Goal: Check status: Check status

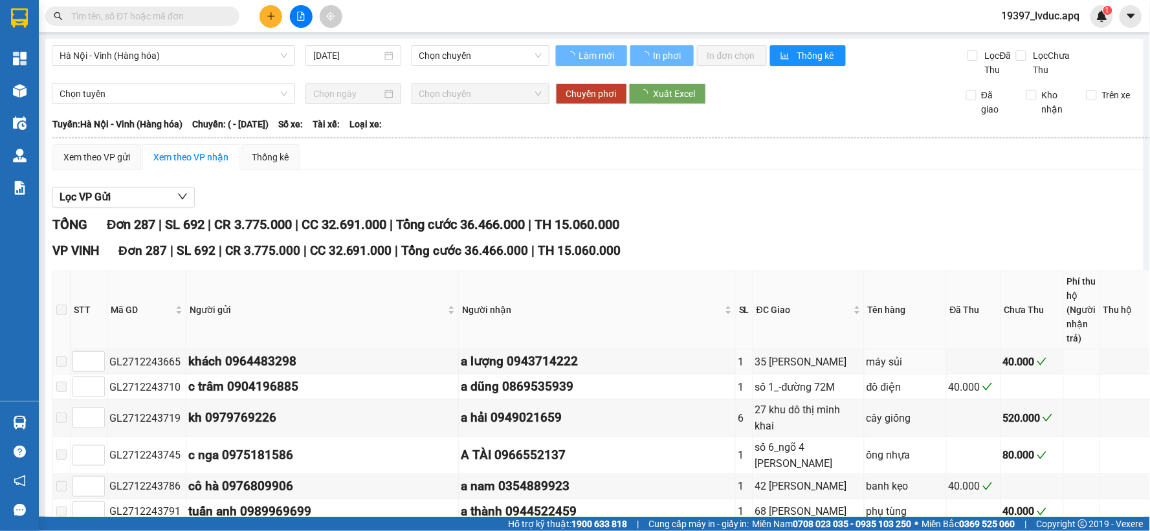
drag, startPoint x: 451, startPoint y: 350, endPoint x: 39, endPoint y: 104, distance: 480.3
click at [769, 241] on div "VP VINH Đơn 287 | SL 692 | CR 3.775.000 | CC 32.691.000 | Tổng cước 36.466.000 …" at bounding box center [619, 250] width 1134 height 19
click at [25, 91] on img at bounding box center [20, 91] width 14 height 14
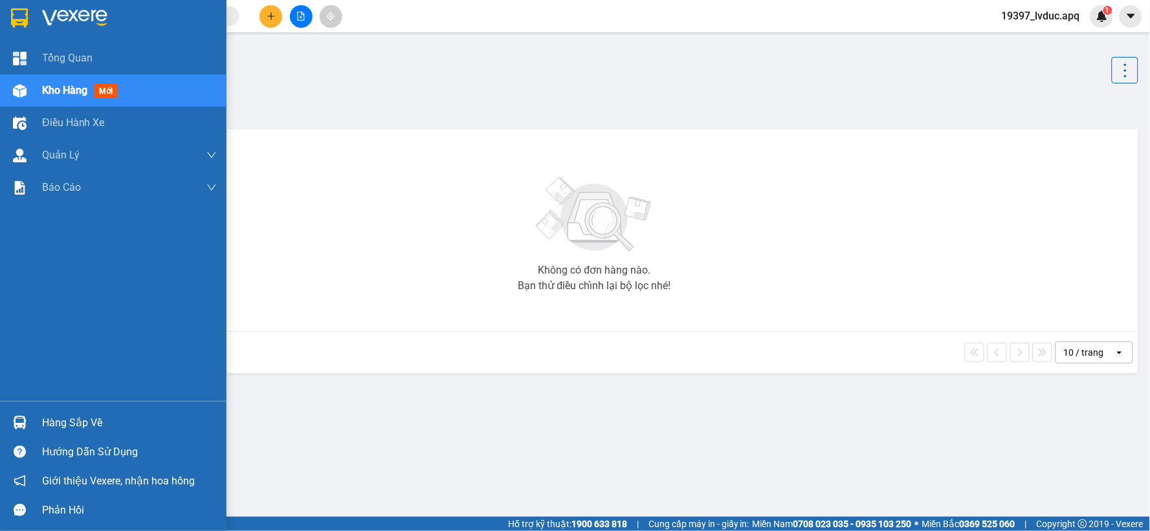
click at [14, 94] on img at bounding box center [20, 91] width 14 height 14
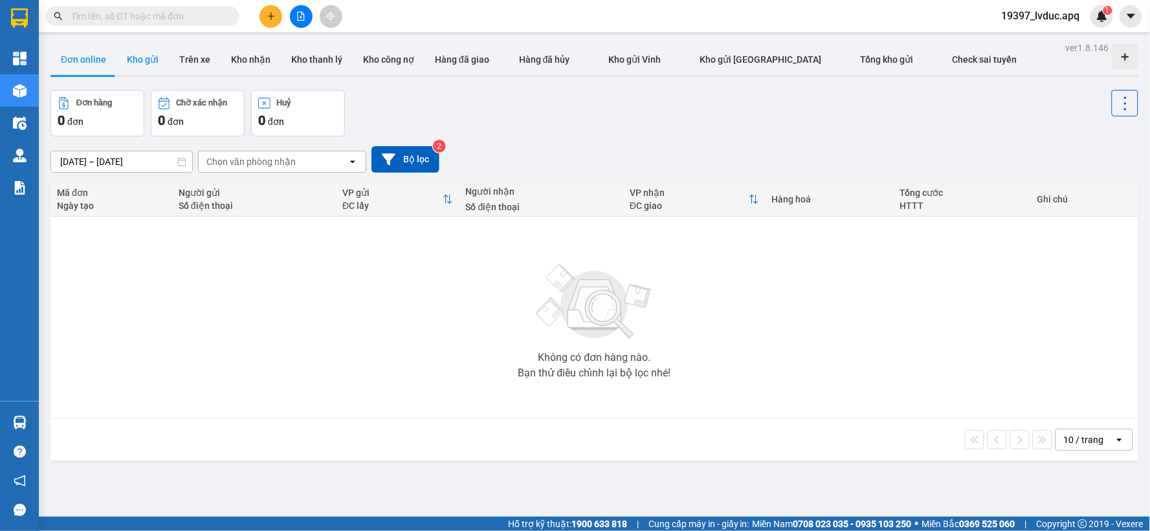
click at [146, 63] on button "Kho gửi" at bounding box center [142, 59] width 52 height 31
type input "[DATE] – [DATE]"
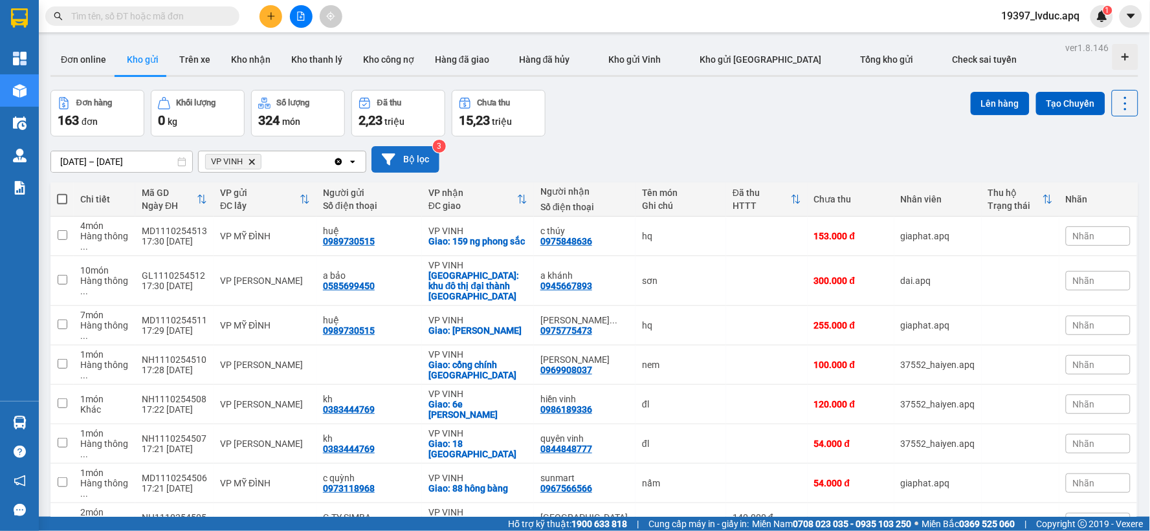
click at [415, 164] on button "Bộ lọc" at bounding box center [405, 159] width 68 height 27
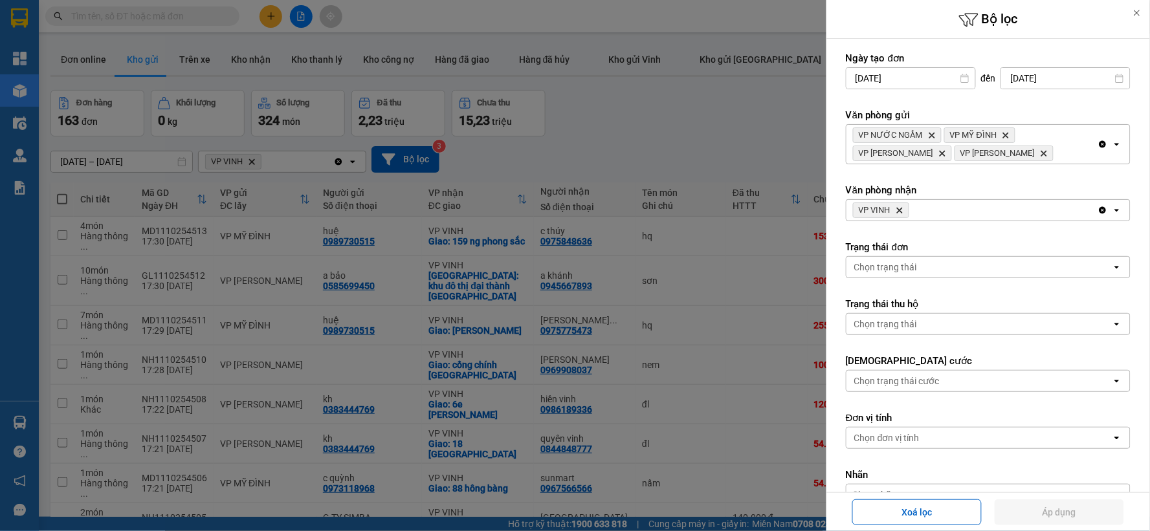
click at [903, 209] on icon "VP VINH, close by backspace" at bounding box center [900, 211] width 6 height 6
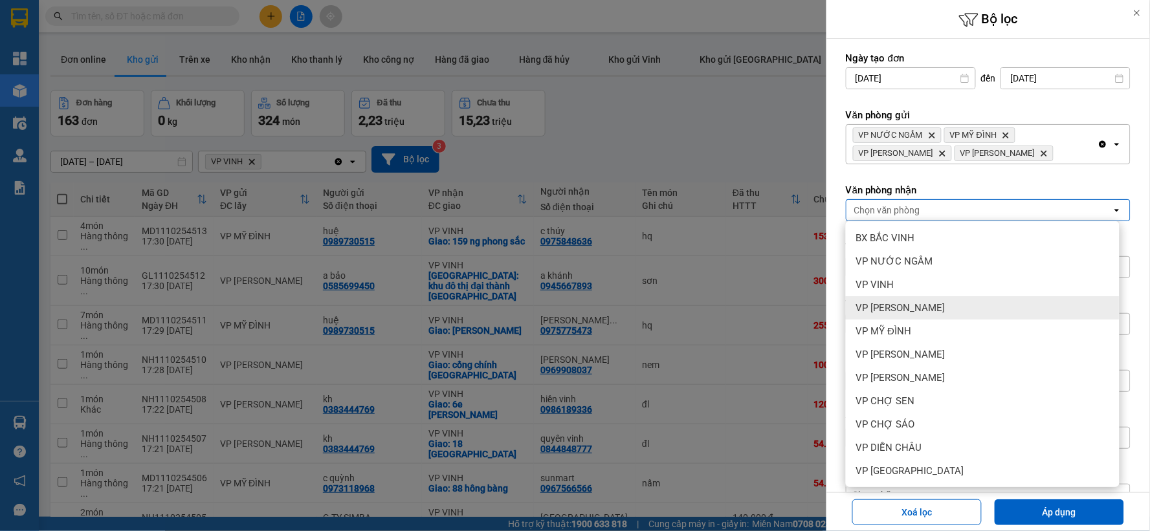
click at [953, 311] on div "VP [PERSON_NAME]" at bounding box center [983, 307] width 274 height 23
drag, startPoint x: 1058, startPoint y: 513, endPoint x: 688, endPoint y: 376, distance: 394.7
click at [1059, 513] on button "Áp dụng" at bounding box center [1059, 513] width 129 height 26
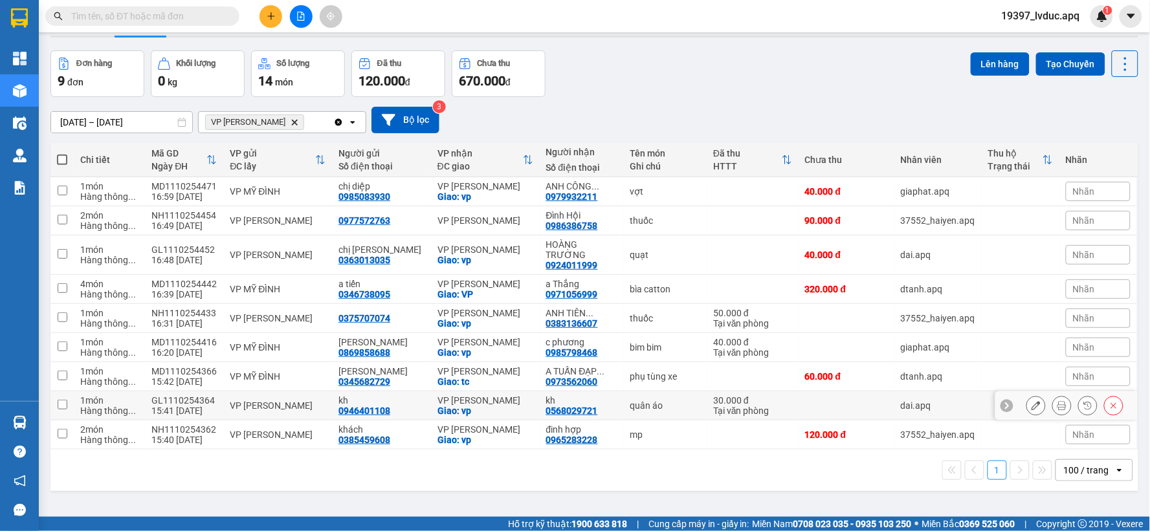
scroll to position [60, 0]
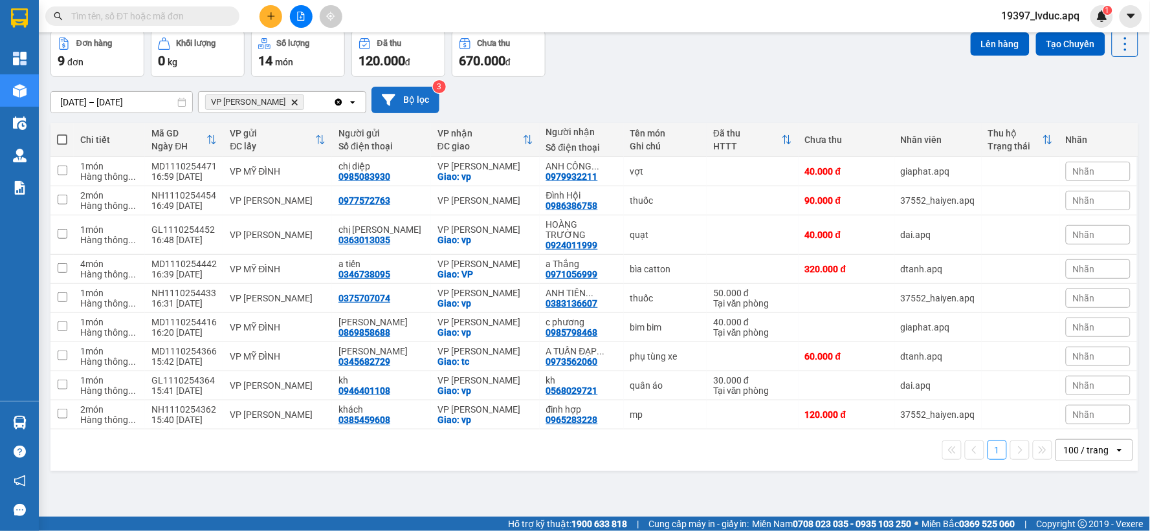
click at [415, 95] on button "Bộ lọc" at bounding box center [405, 100] width 68 height 27
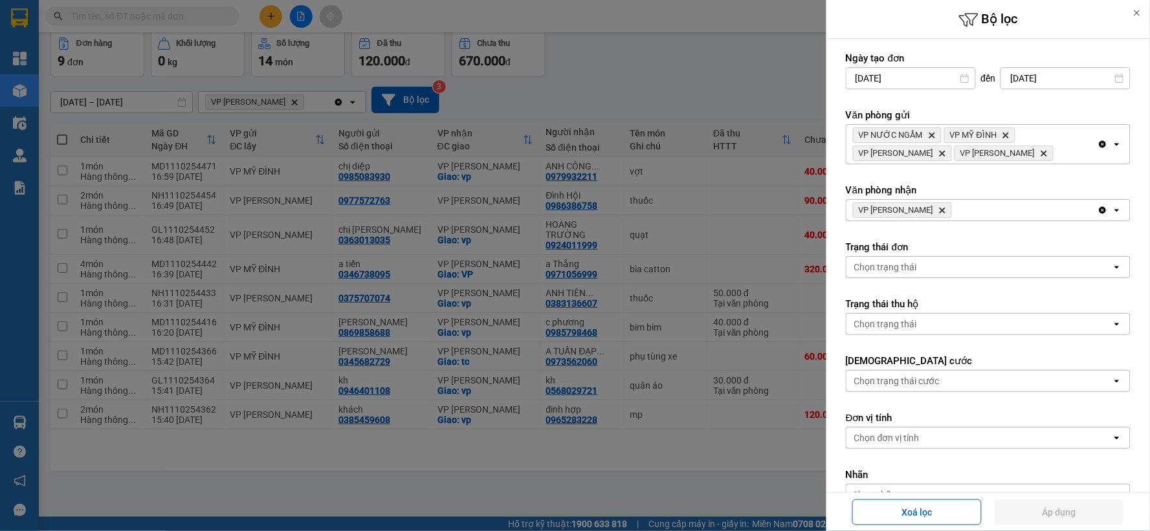
click at [946, 206] on icon "Delete" at bounding box center [942, 210] width 8 height 8
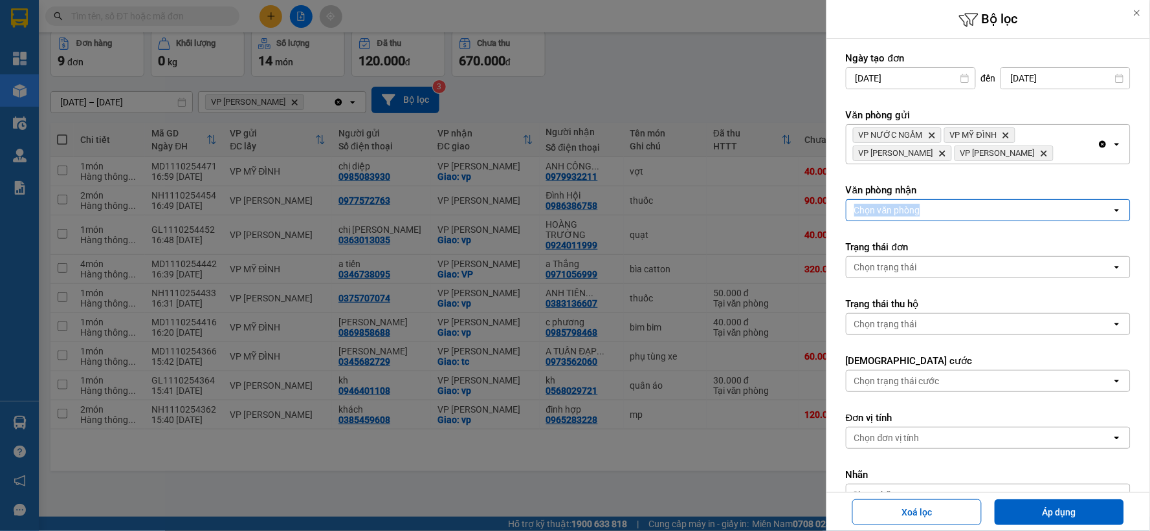
click at [948, 206] on div "Chọn văn phòng" at bounding box center [978, 210] width 265 height 21
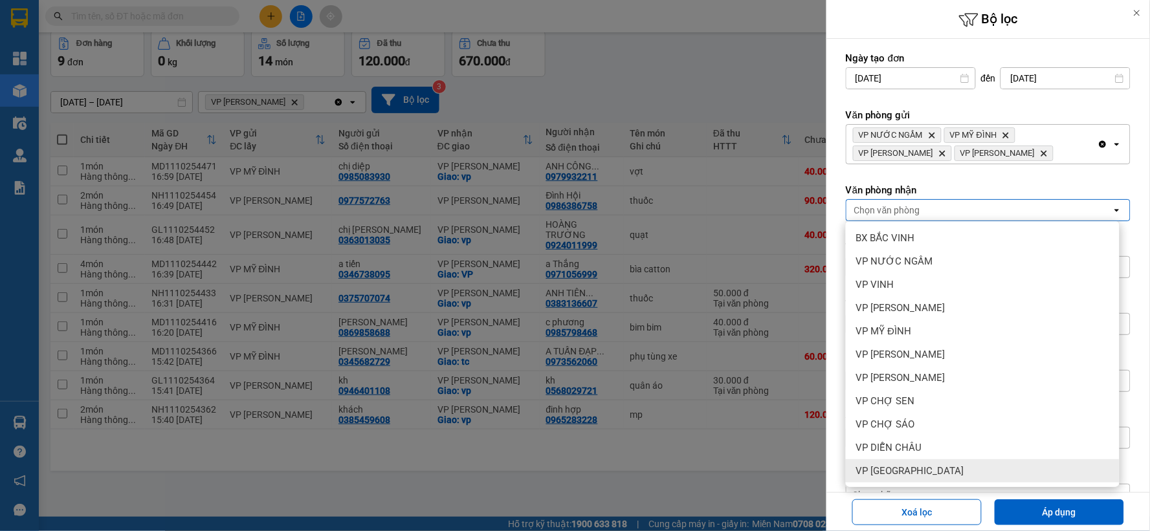
click at [949, 467] on div "VP [GEOGRAPHIC_DATA]" at bounding box center [983, 470] width 274 height 23
drag, startPoint x: 1004, startPoint y: 507, endPoint x: 579, endPoint y: 373, distance: 445.6
click at [1001, 507] on button "Áp dụng" at bounding box center [1059, 513] width 129 height 26
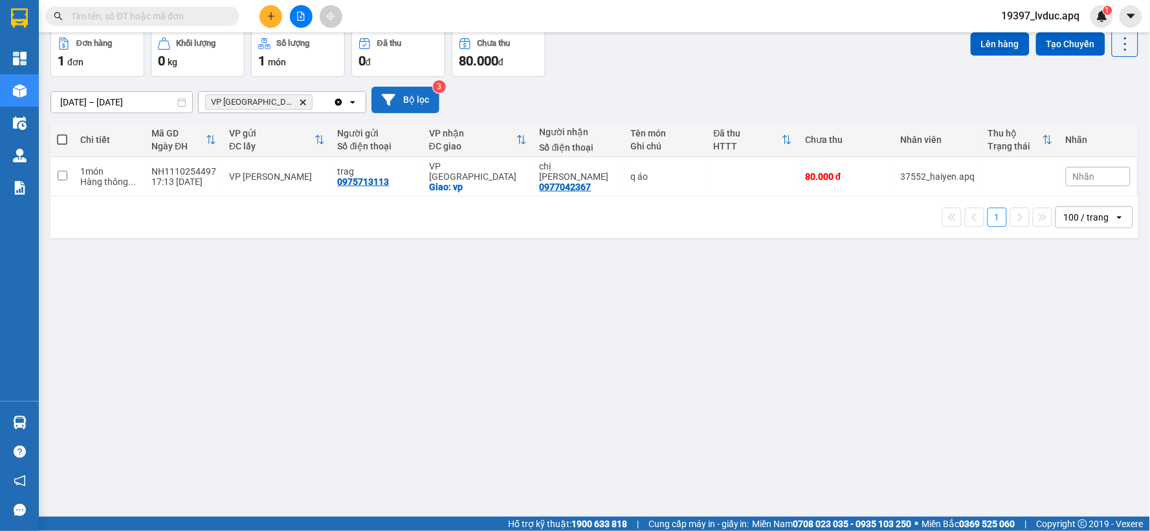
click at [413, 108] on button "Bộ lọc" at bounding box center [405, 100] width 68 height 27
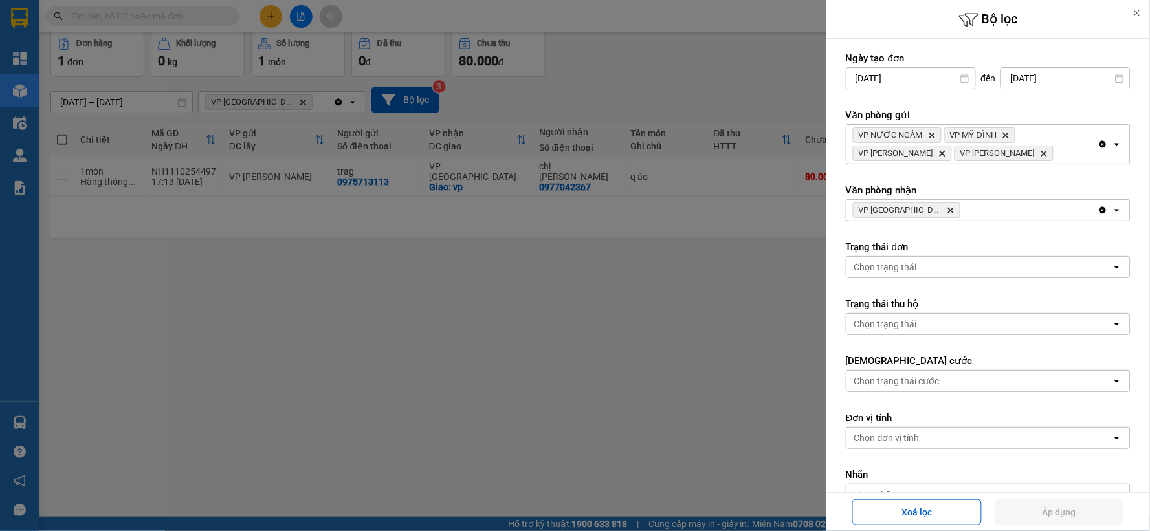
click at [947, 206] on icon "Delete" at bounding box center [951, 210] width 8 height 8
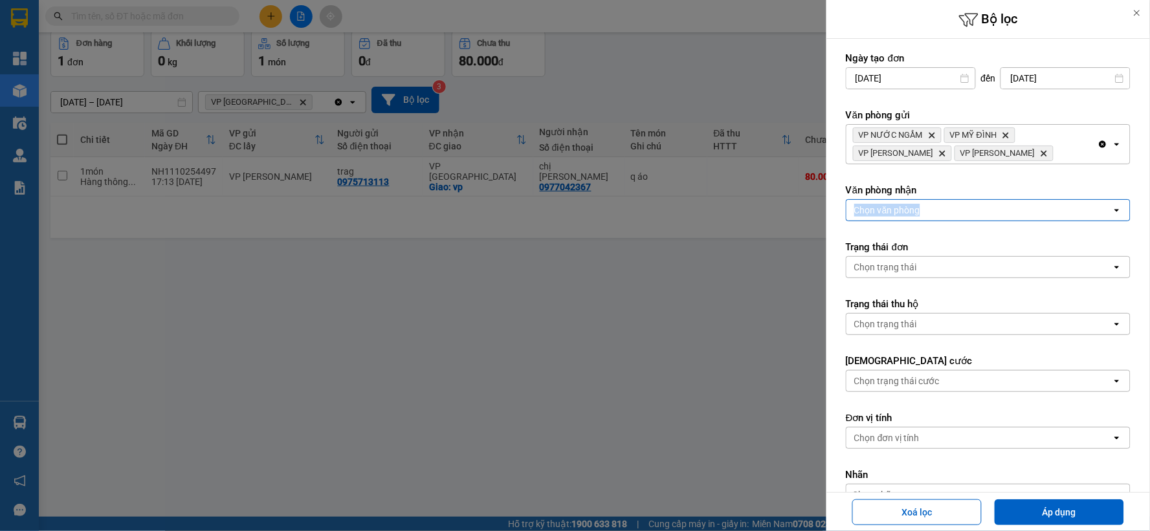
click at [934, 206] on div "Chọn văn phòng" at bounding box center [978, 210] width 265 height 21
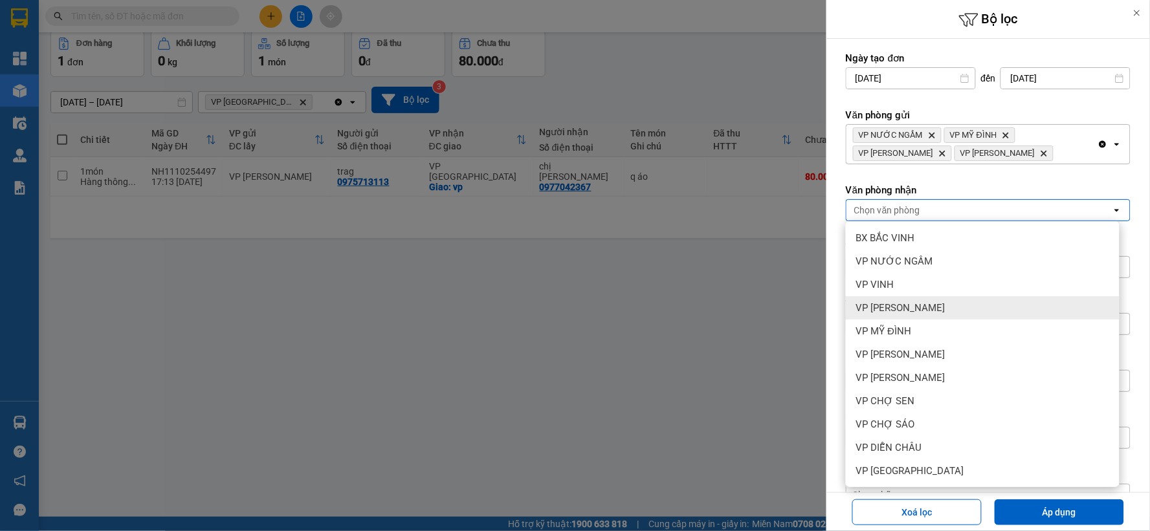
click at [950, 305] on div "VP [PERSON_NAME]" at bounding box center [983, 307] width 274 height 23
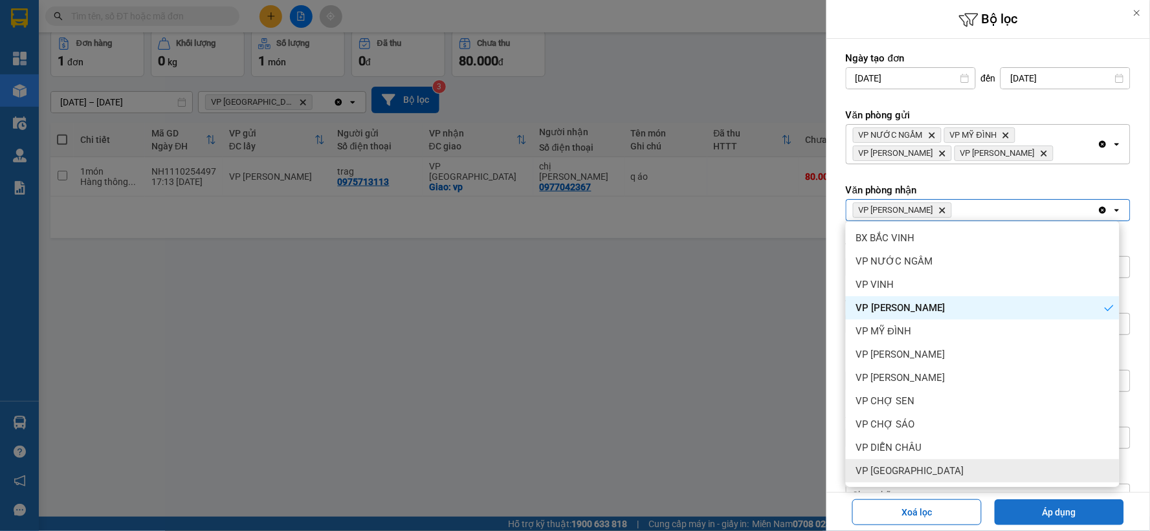
click at [1073, 509] on button "Áp dụng" at bounding box center [1059, 513] width 129 height 26
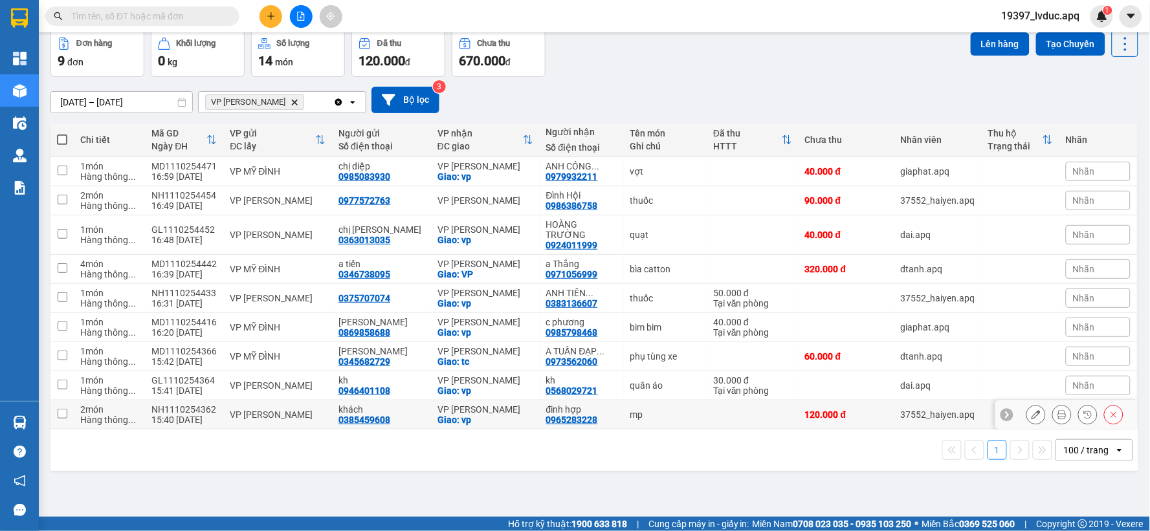
click at [624, 410] on td "mp" at bounding box center [665, 415] width 83 height 29
checkbox input "true"
